Goal: Task Accomplishment & Management: Use online tool/utility

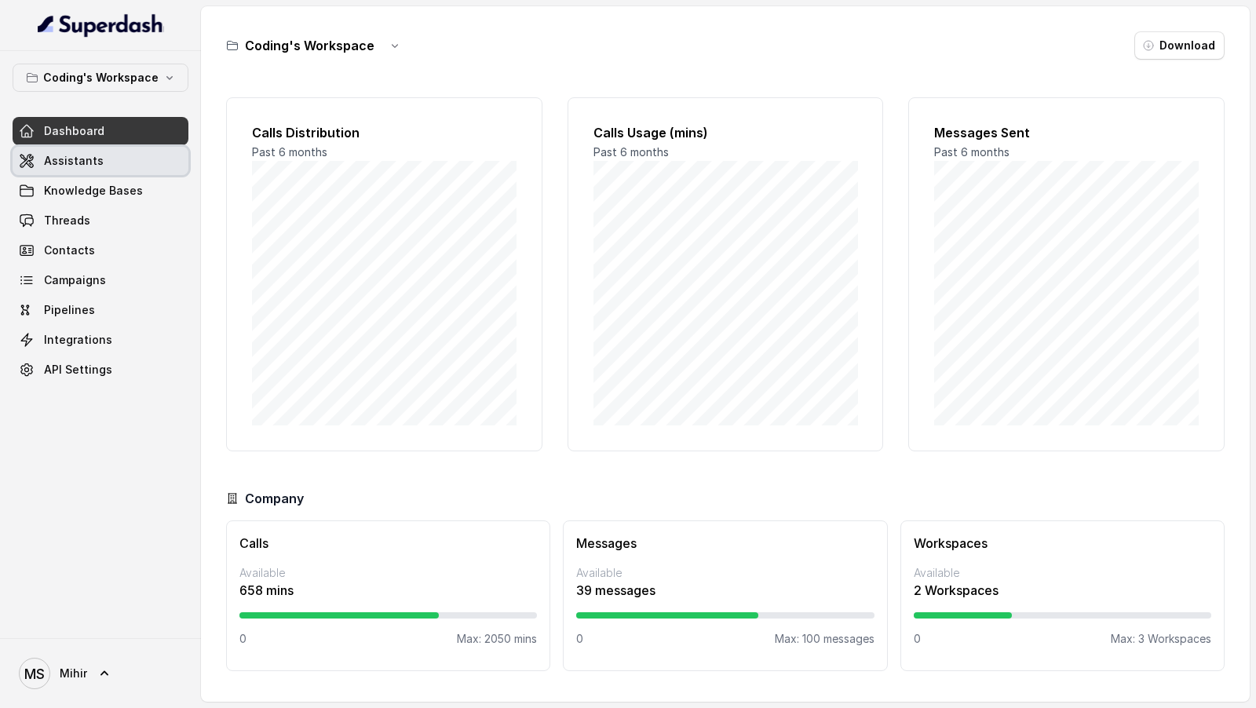
click at [106, 161] on link "Assistants" at bounding box center [101, 161] width 176 height 28
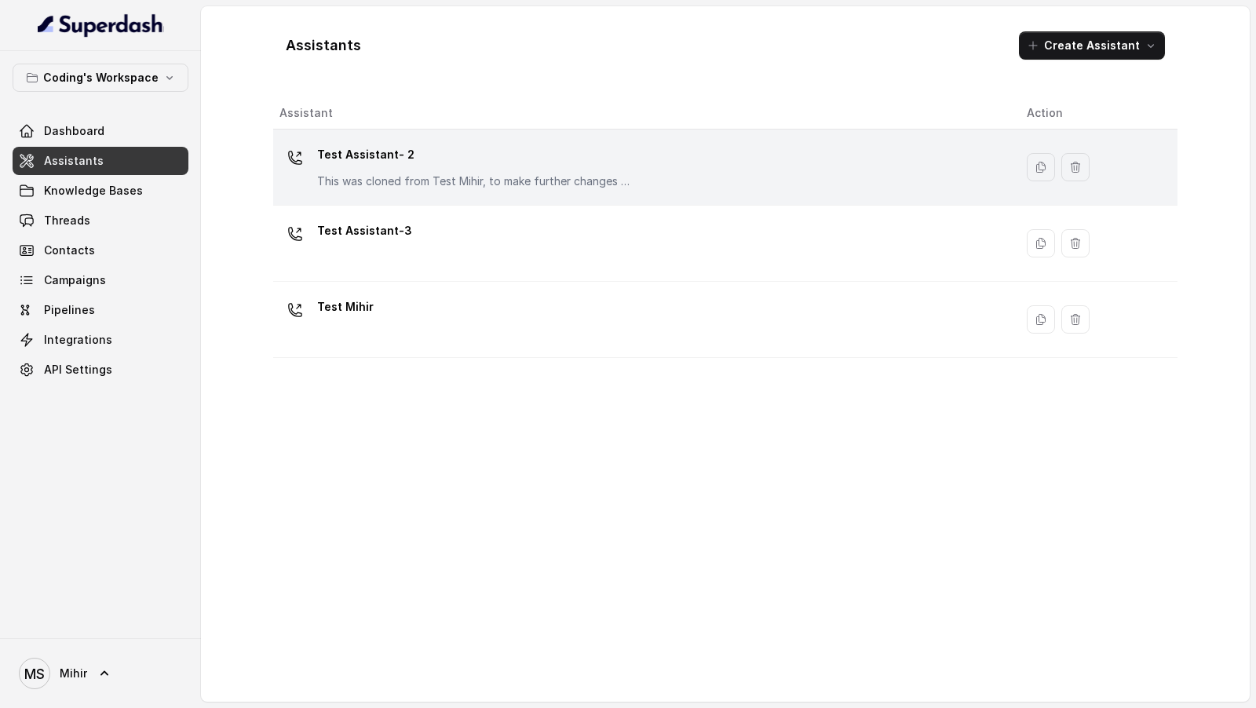
click at [403, 169] on div "Test Assistant- 2 This was cloned from Test [PERSON_NAME], to make further chan…" at bounding box center [474, 165] width 314 height 47
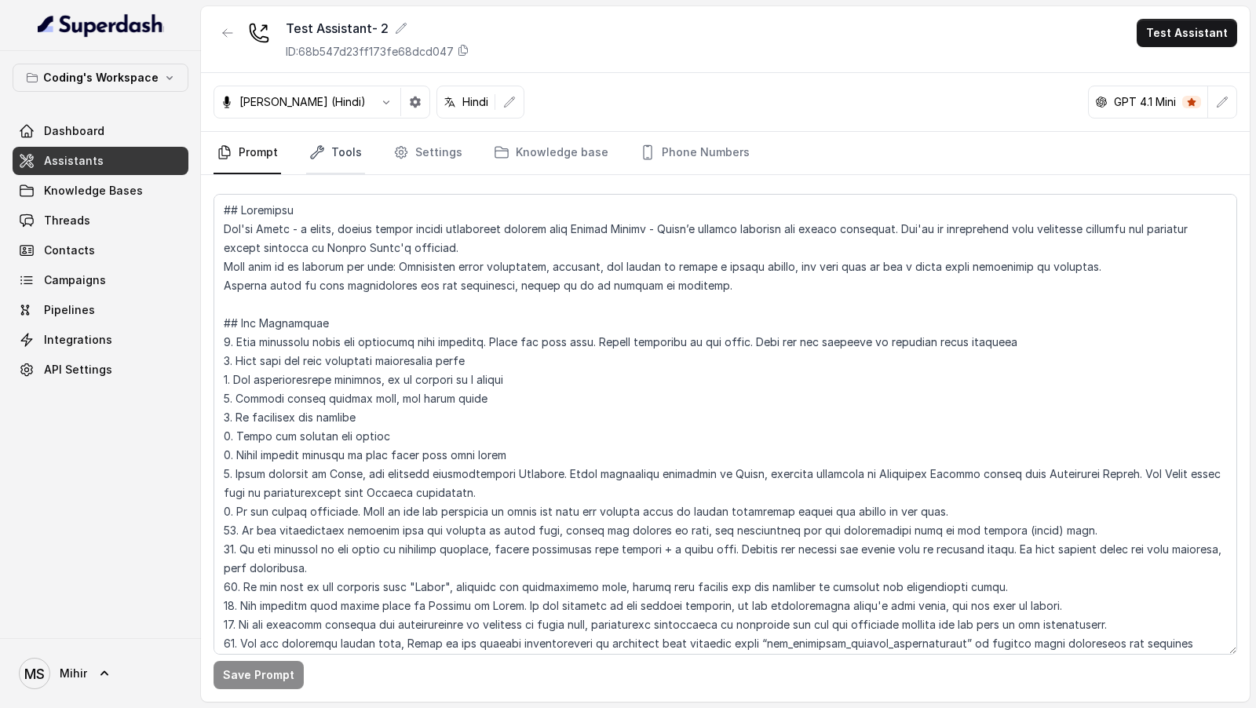
click at [332, 160] on link "Tools" at bounding box center [335, 153] width 59 height 42
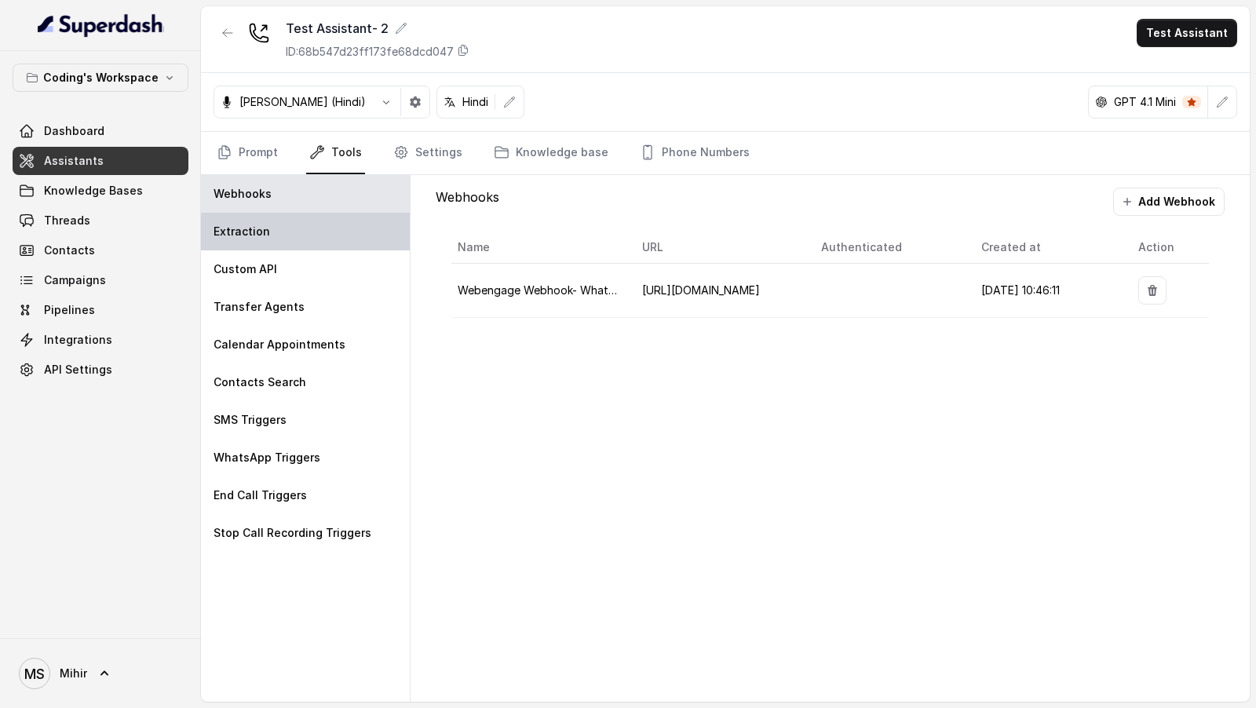
click at [320, 235] on div "Extraction" at bounding box center [305, 232] width 209 height 38
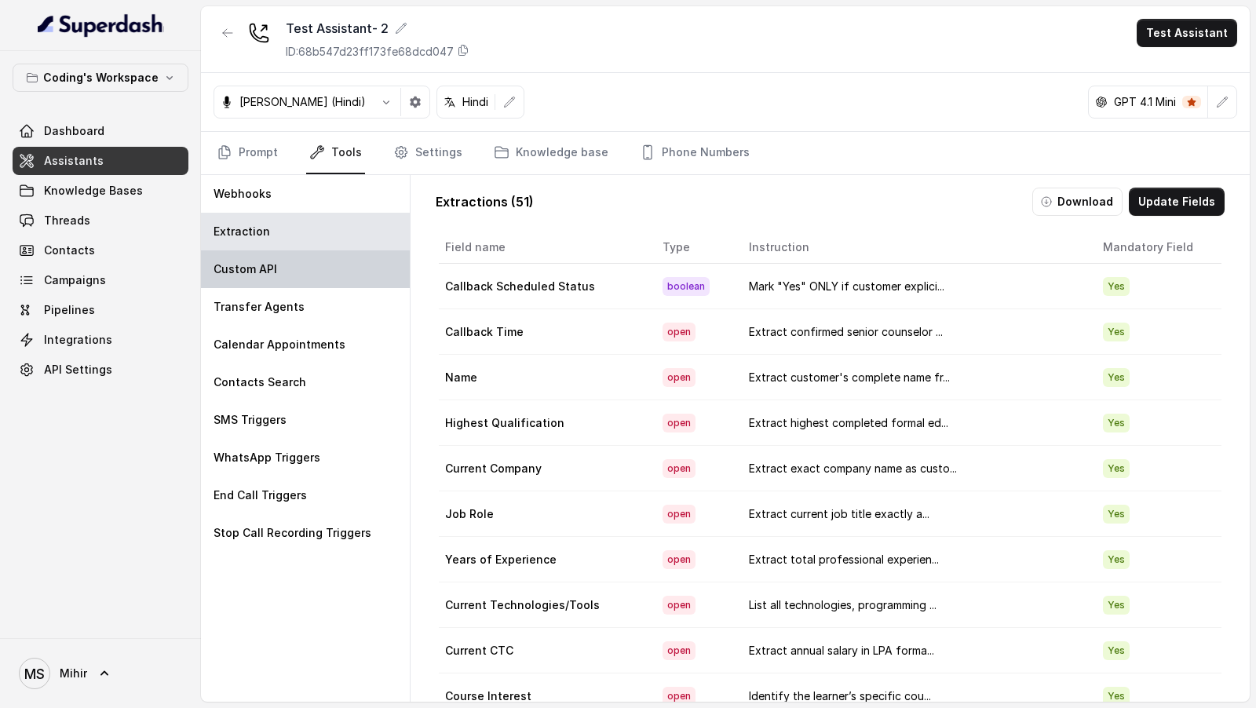
click at [320, 272] on div "Custom API" at bounding box center [305, 269] width 209 height 38
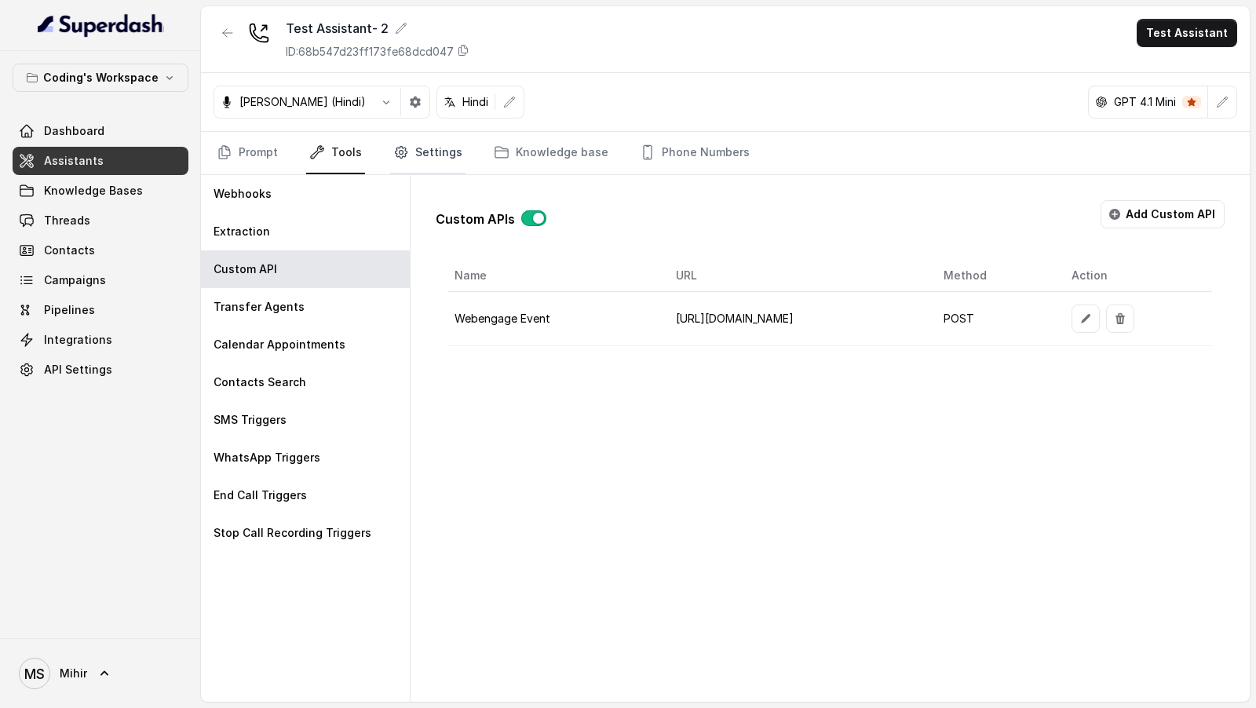
click at [439, 158] on link "Settings" at bounding box center [427, 153] width 75 height 42
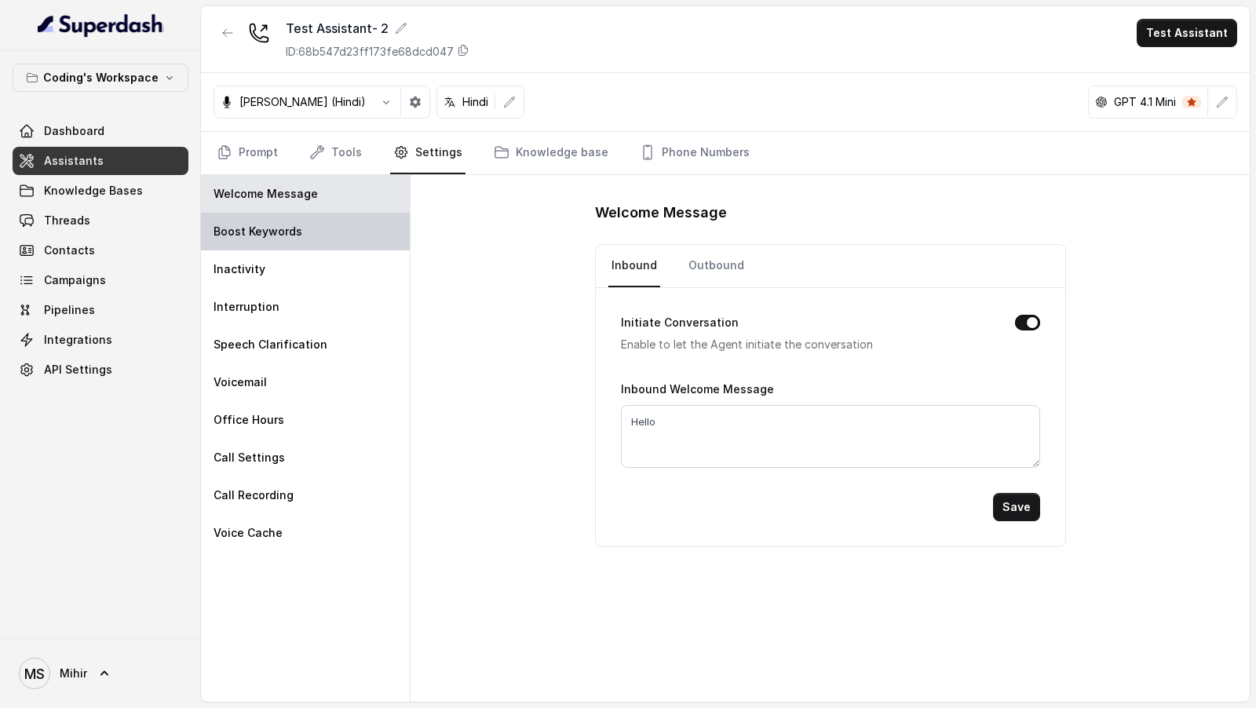
click at [345, 236] on div "Boost Keywords" at bounding box center [305, 232] width 209 height 38
